Goal: Information Seeking & Learning: Learn about a topic

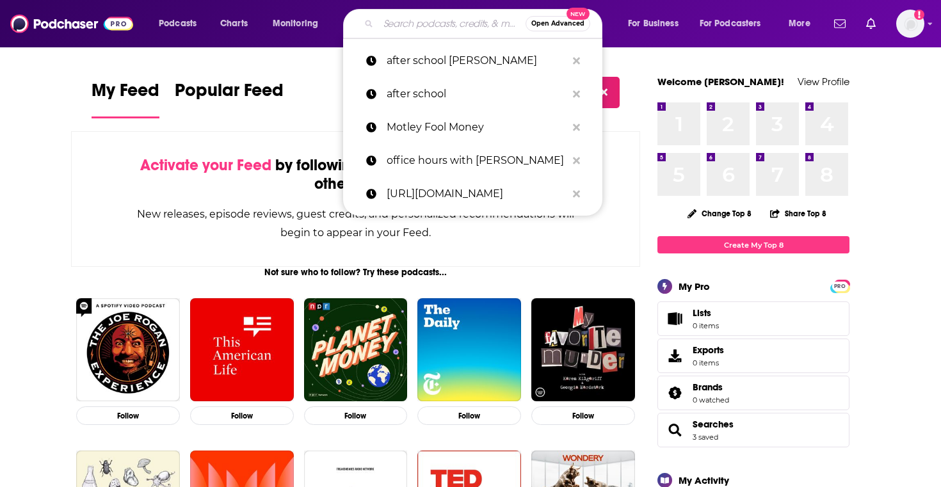
click at [424, 26] on input "Search podcasts, credits, & more..." at bounding box center [451, 23] width 147 height 20
paste input "Smart Money Circle"
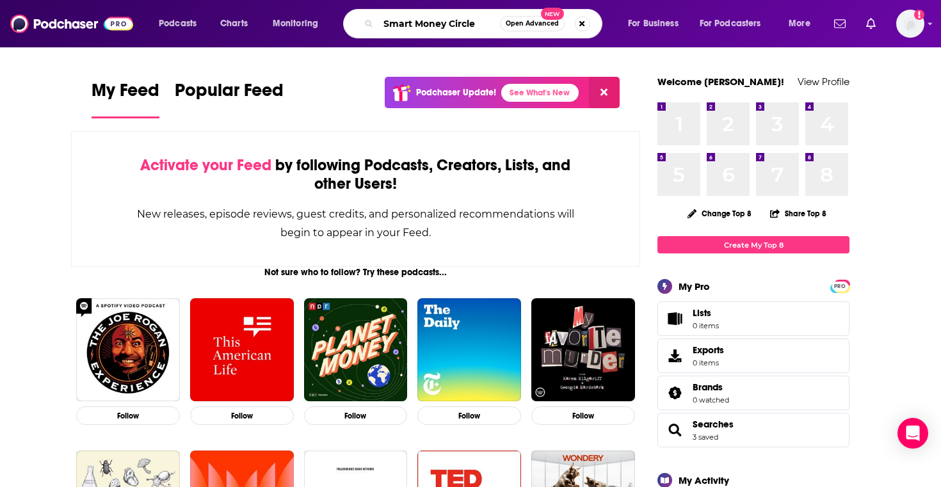
type input "Smart Money Circle"
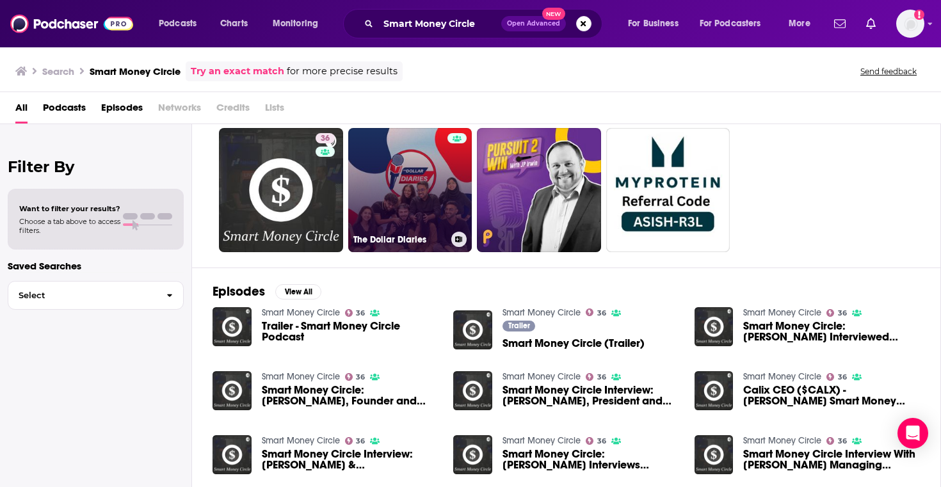
scroll to position [44, 0]
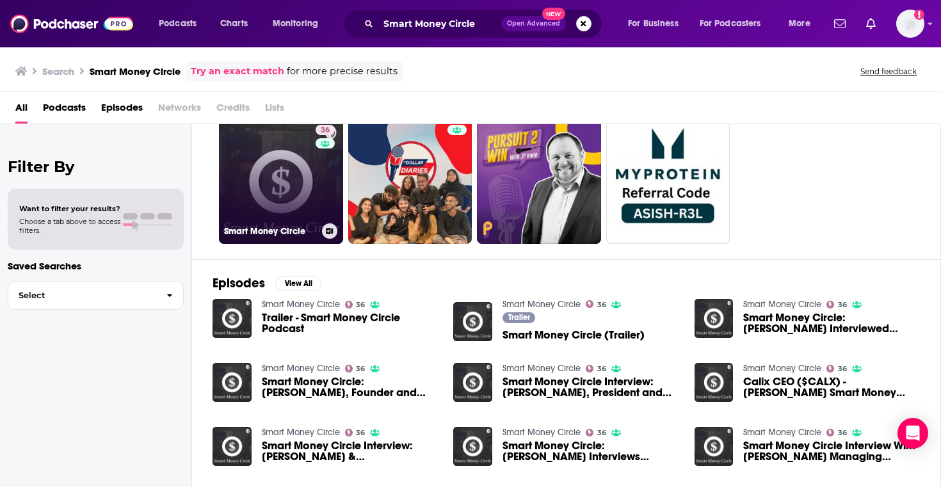
click at [309, 143] on link "36 Smart Money Circle" at bounding box center [281, 182] width 124 height 124
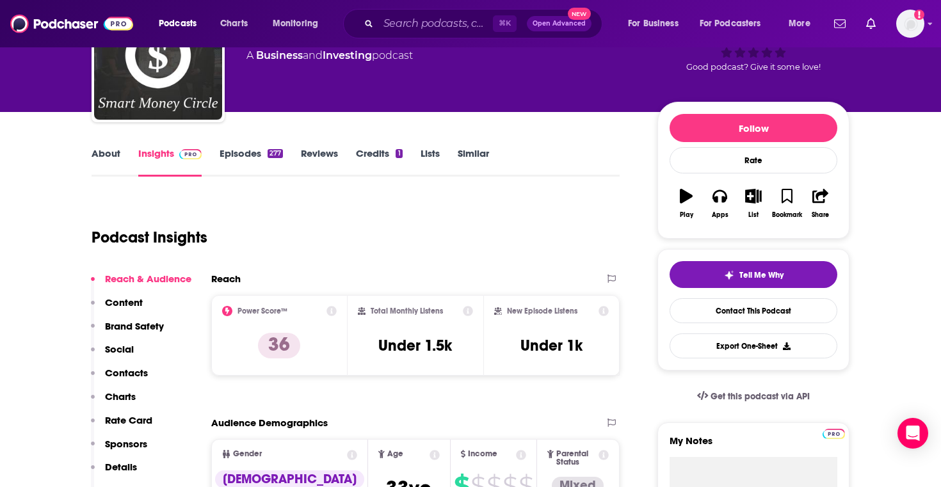
scroll to position [153, 0]
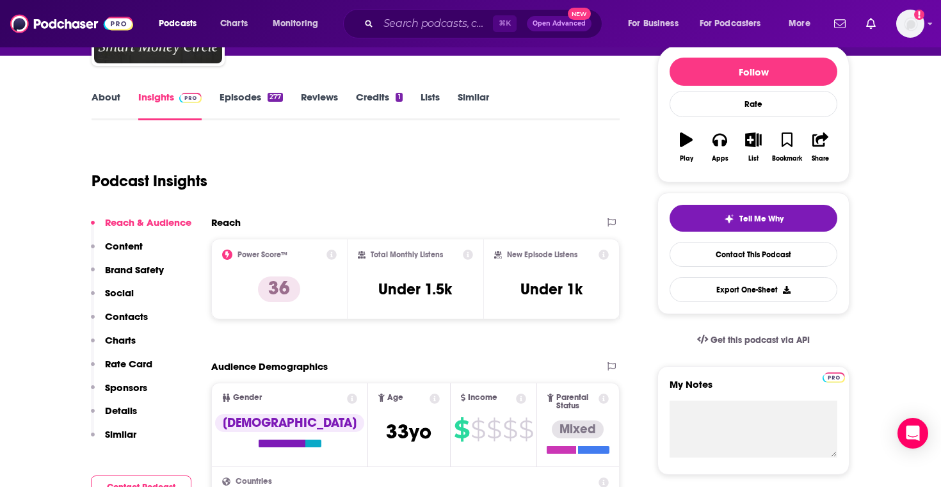
click at [435, 299] on div "Total Monthly Listens Under 1.5k" at bounding box center [416, 279] width 116 height 59
click at [437, 284] on h3 "Under 1.5k" at bounding box center [415, 289] width 74 height 19
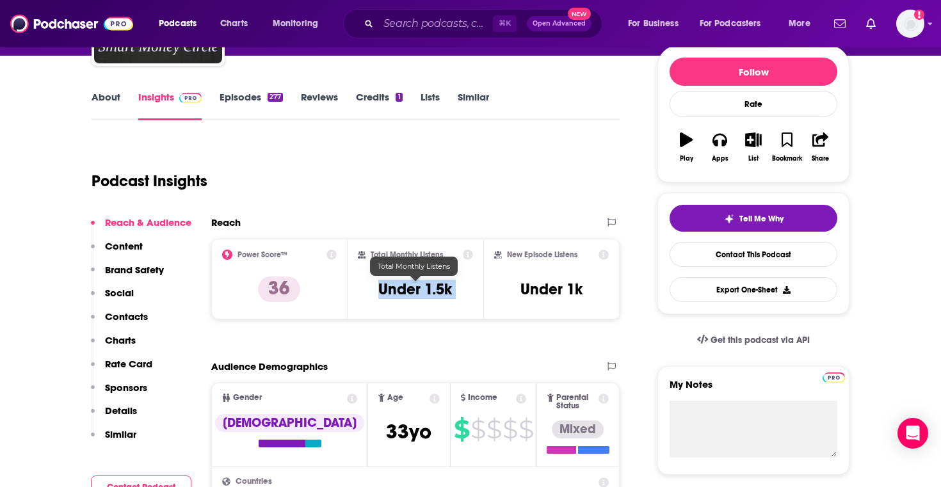
click at [437, 284] on h3 "Under 1.5k" at bounding box center [415, 289] width 74 height 19
click at [440, 314] on div "Total Monthly Listens Under 1.5k" at bounding box center [416, 279] width 136 height 81
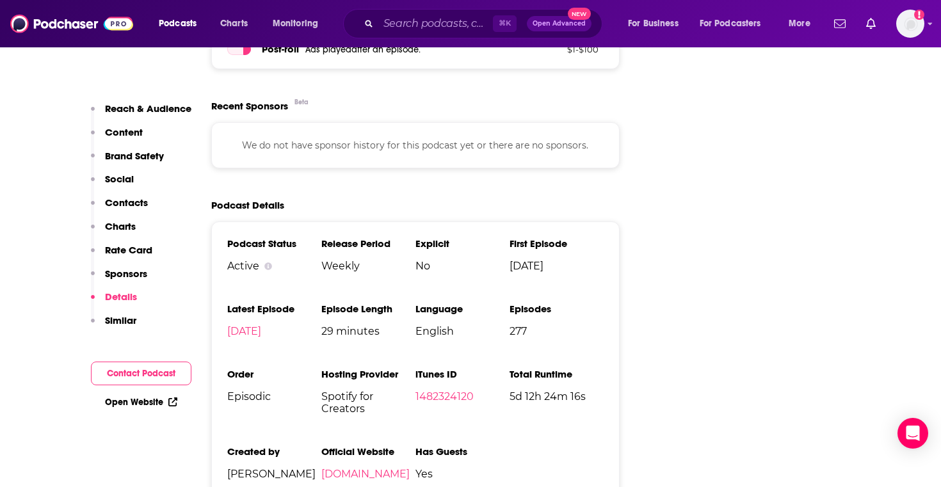
scroll to position [1756, 0]
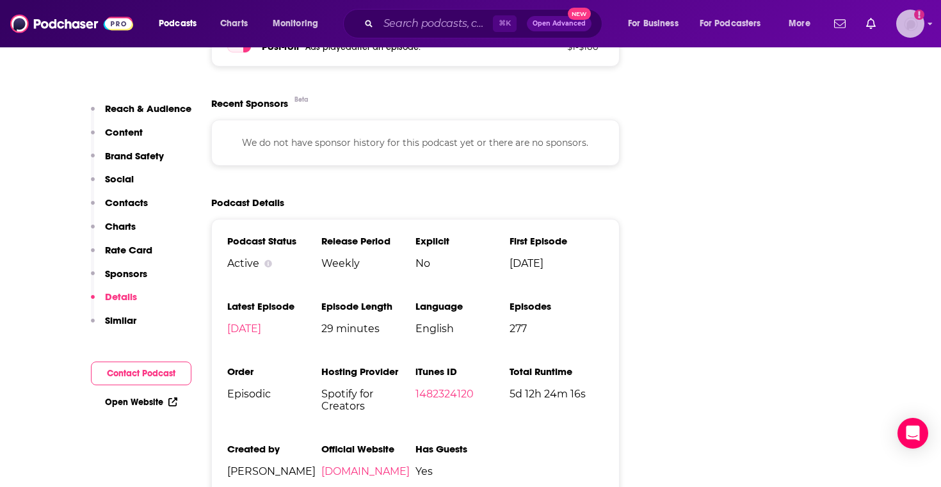
click at [906, 34] on img "Logged in as maiak" at bounding box center [910, 24] width 28 height 28
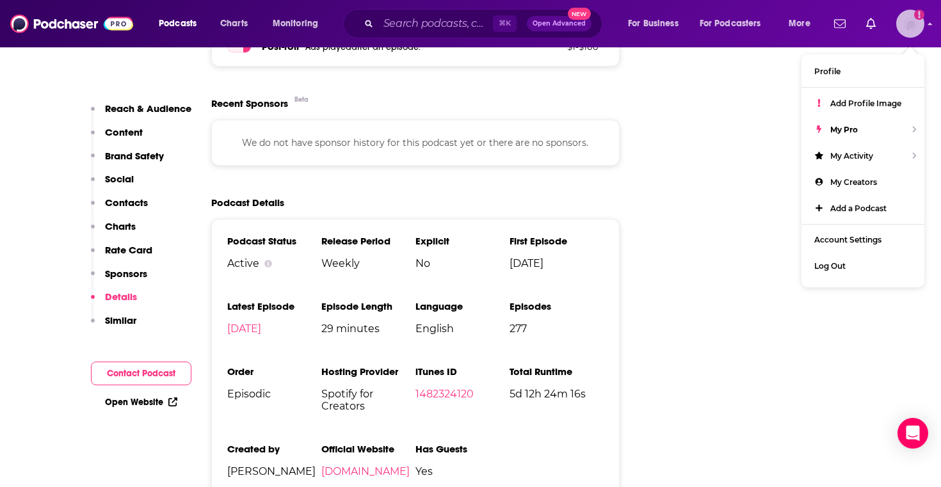
click at [906, 34] on img "Logged in as maiak" at bounding box center [910, 24] width 28 height 28
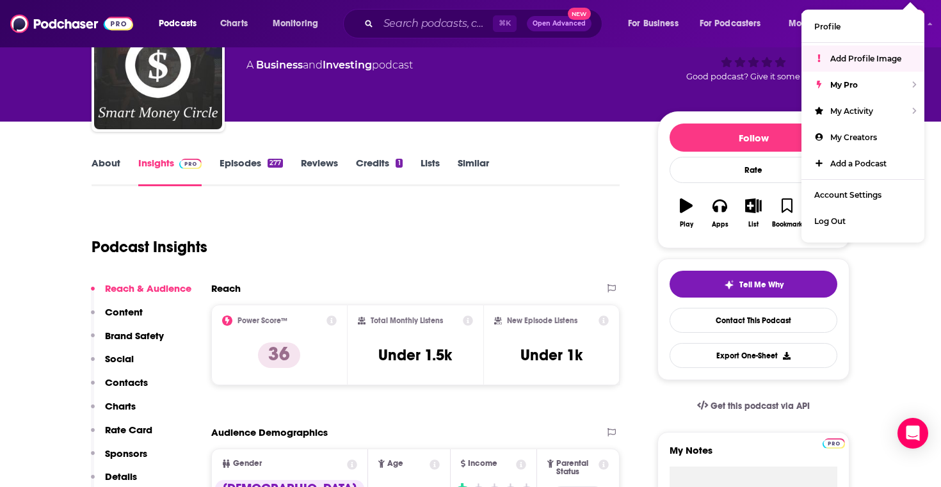
scroll to position [88, 0]
